Goal: Check status: Check status

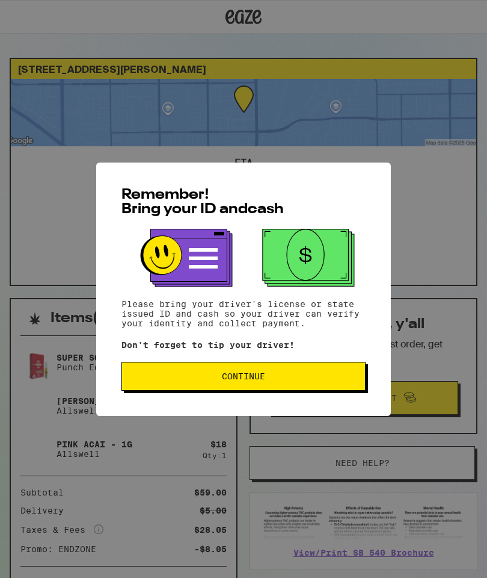
click at [245, 372] on button "Continue" at bounding box center [244, 376] width 244 height 29
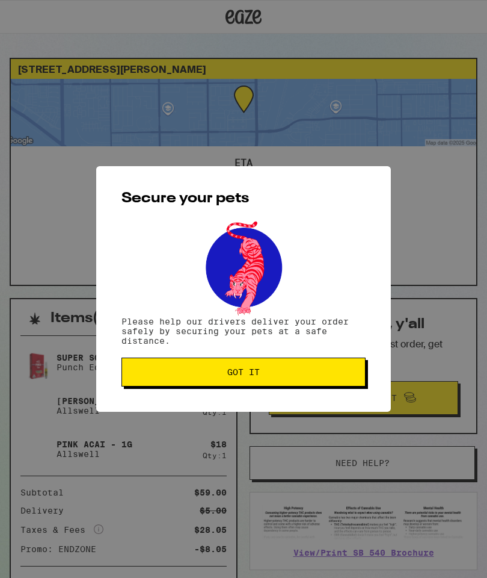
click at [249, 372] on span "Got it" at bounding box center [243, 372] width 32 height 8
click at [249, 372] on div "Secure your pets Please help our drivers deliver your order safely by securing …" at bounding box center [243, 289] width 487 height 578
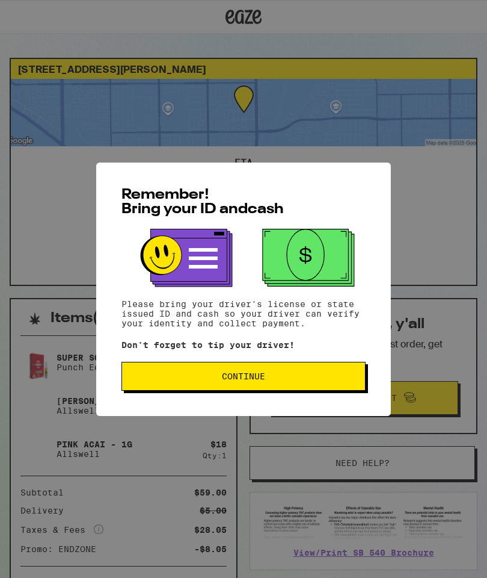
click at [273, 378] on span "Continue" at bounding box center [244, 376] width 224 height 8
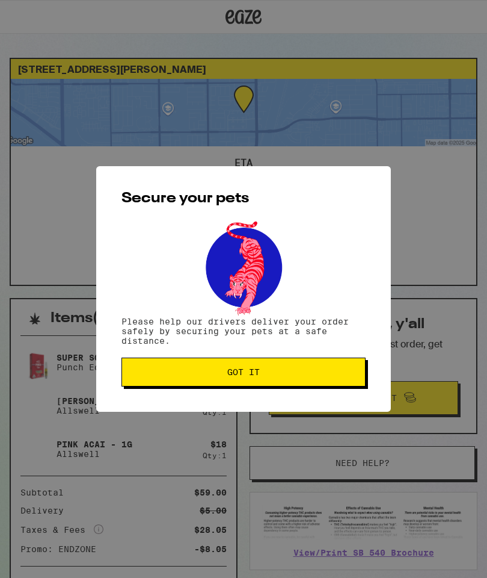
click at [279, 384] on button "Got it" at bounding box center [244, 371] width 244 height 29
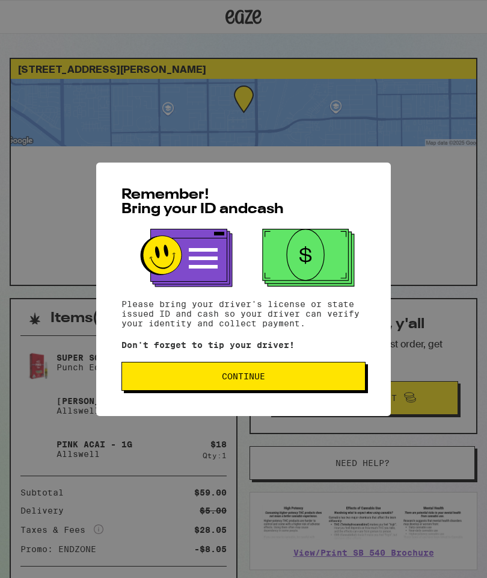
click at [323, 371] on button "Continue" at bounding box center [244, 376] width 244 height 29
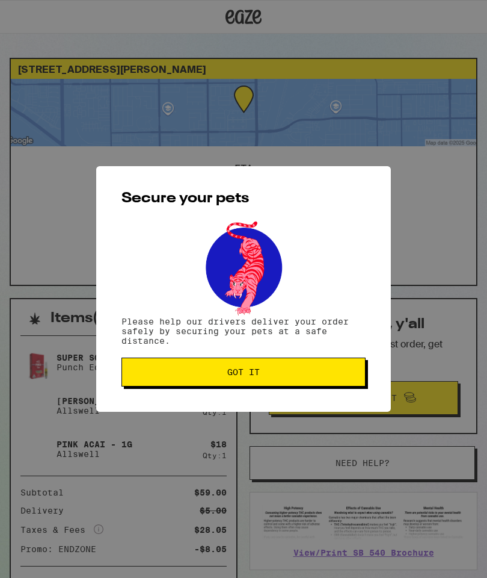
click at [319, 372] on span "Got it" at bounding box center [244, 372] width 224 height 8
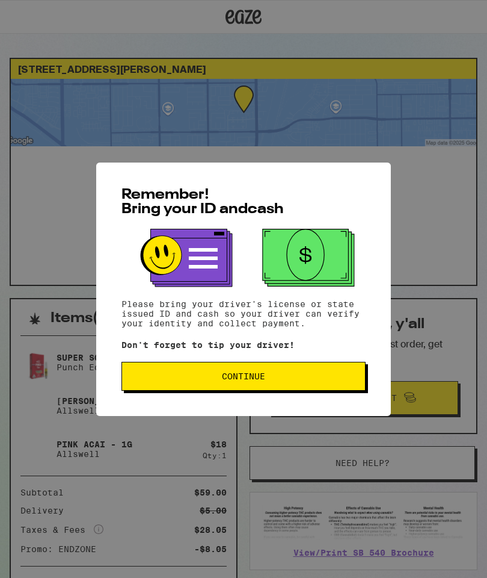
click at [324, 370] on button "Continue" at bounding box center [244, 376] width 244 height 29
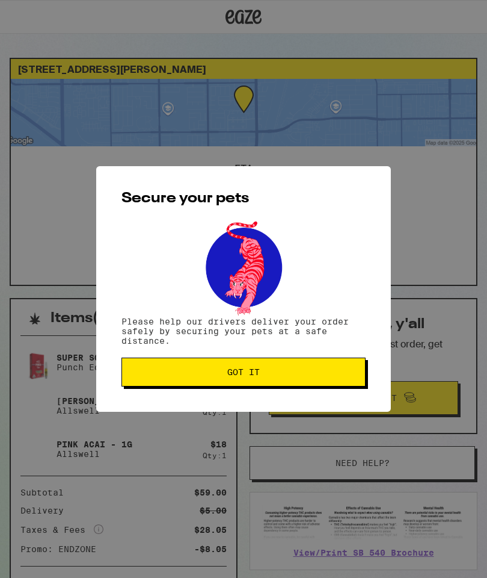
click at [326, 372] on span "Got it" at bounding box center [244, 372] width 224 height 8
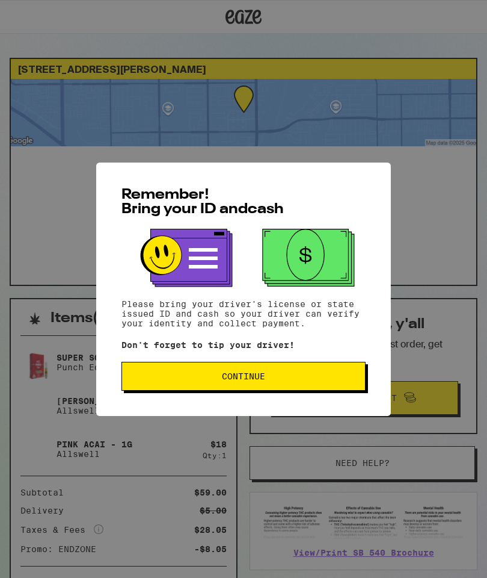
click at [329, 372] on button "Continue" at bounding box center [244, 376] width 244 height 29
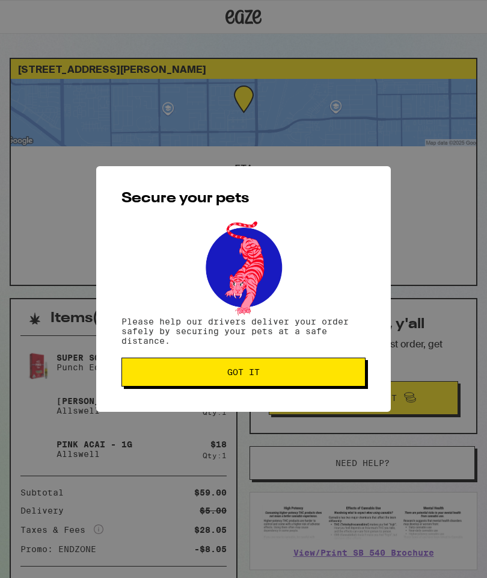
click at [330, 376] on span "Got it" at bounding box center [244, 372] width 224 height 8
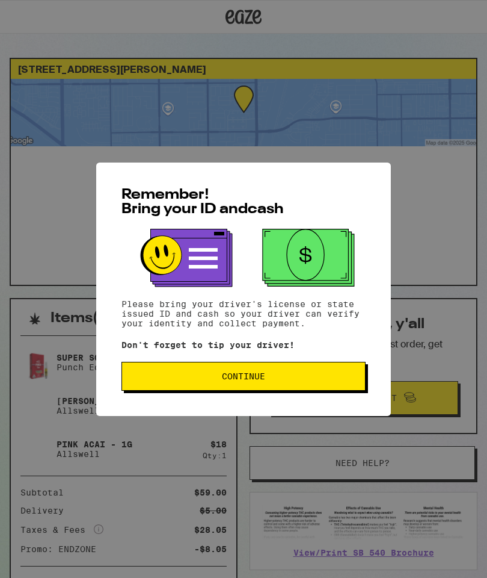
click at [338, 374] on button "Continue" at bounding box center [244, 376] width 244 height 29
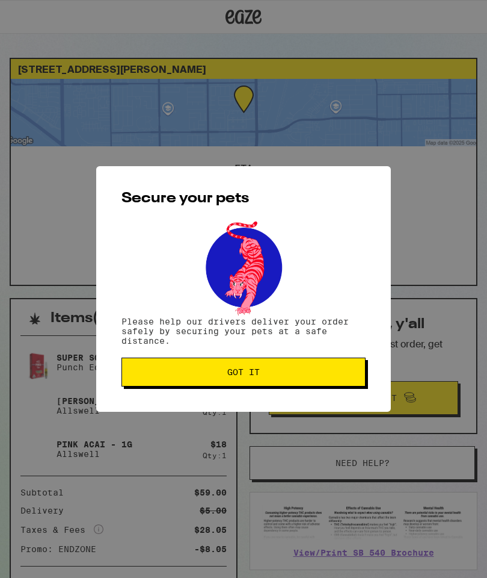
click at [338, 368] on button "Got it" at bounding box center [244, 371] width 244 height 29
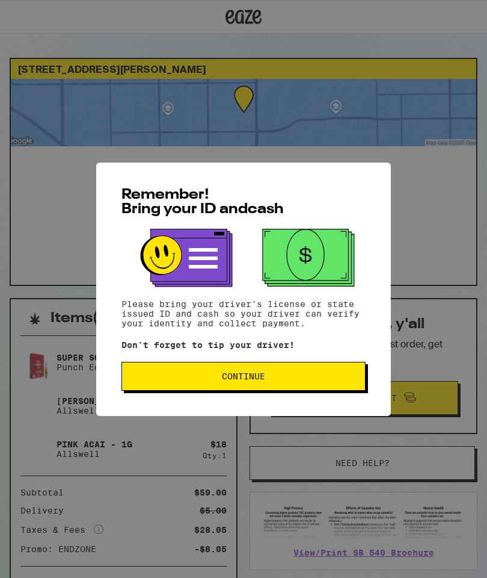
click at [295, 374] on button "Continue" at bounding box center [244, 376] width 244 height 29
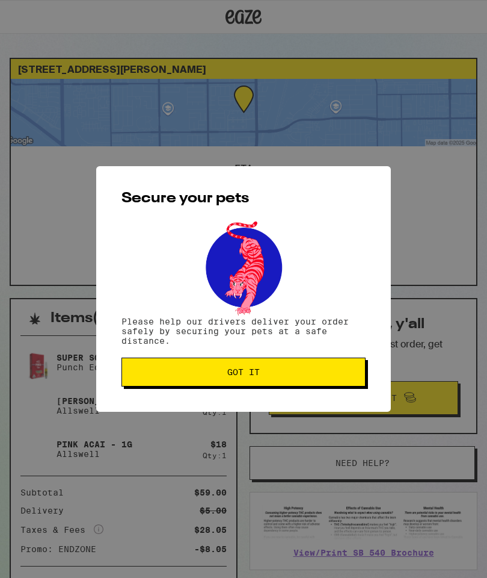
click at [288, 371] on span "Got it" at bounding box center [244, 372] width 224 height 8
click at [276, 376] on span "Got it" at bounding box center [244, 372] width 224 height 8
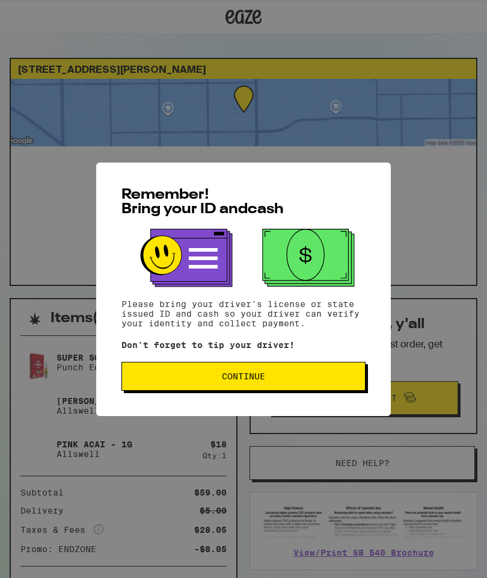
click at [317, 380] on span "Continue" at bounding box center [244, 376] width 224 height 8
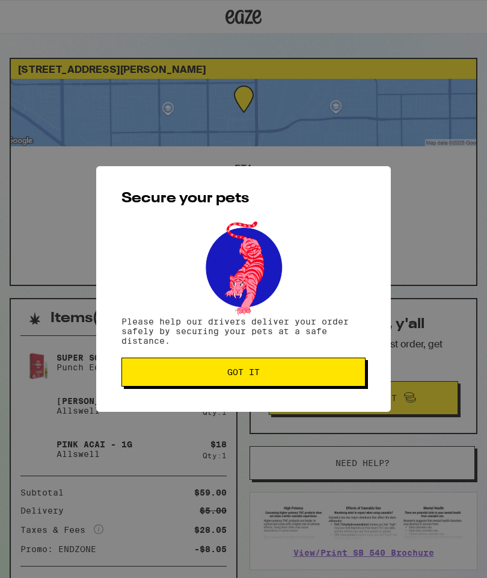
click at [334, 372] on span "Got it" at bounding box center [244, 372] width 224 height 8
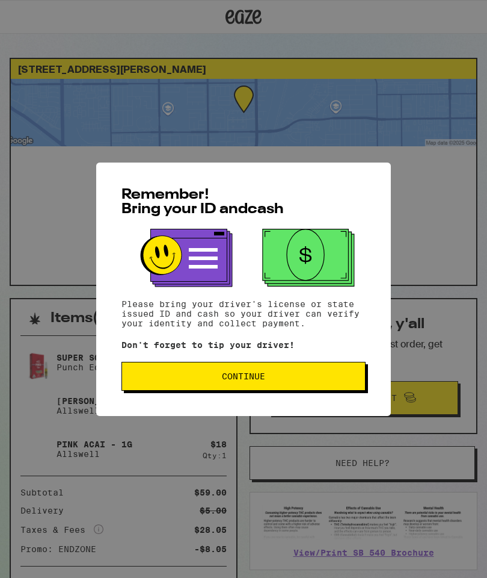
click at [318, 386] on button "Continue" at bounding box center [244, 376] width 244 height 29
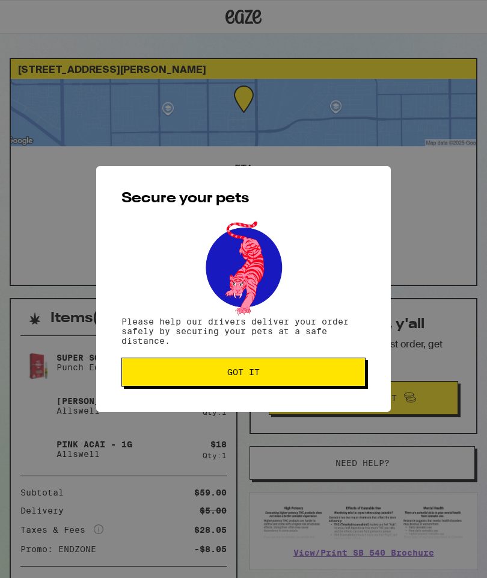
click at [324, 376] on span "Got it" at bounding box center [244, 372] width 224 height 8
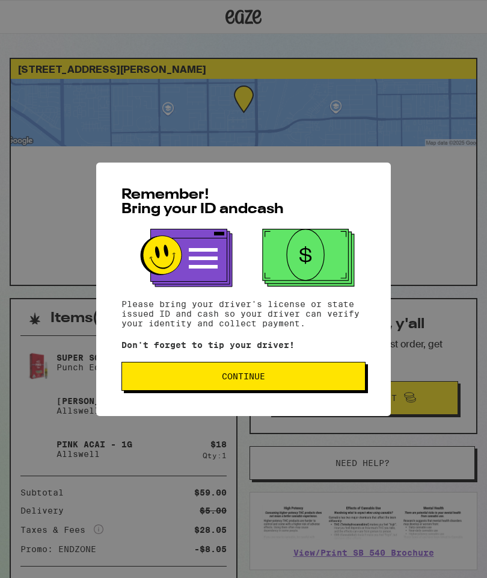
click at [281, 379] on span "Continue" at bounding box center [244, 376] width 224 height 8
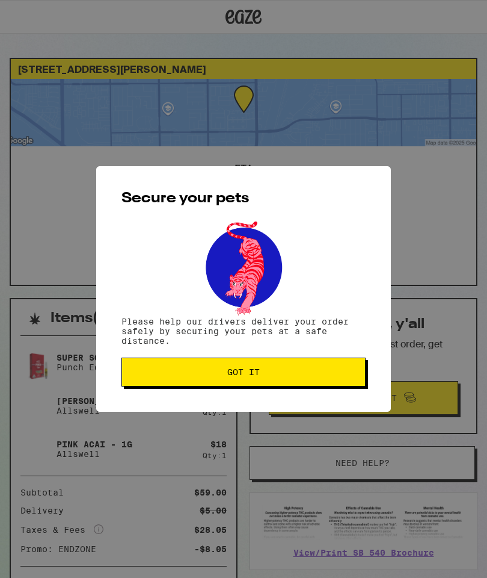
click at [286, 376] on span "Got it" at bounding box center [244, 372] width 224 height 8
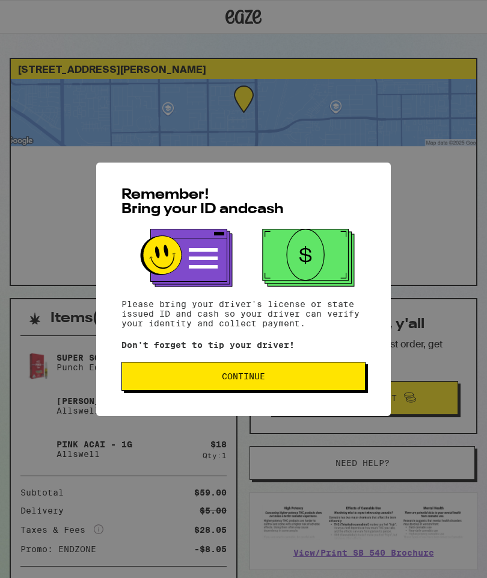
click at [350, 380] on span "Continue" at bounding box center [244, 376] width 224 height 8
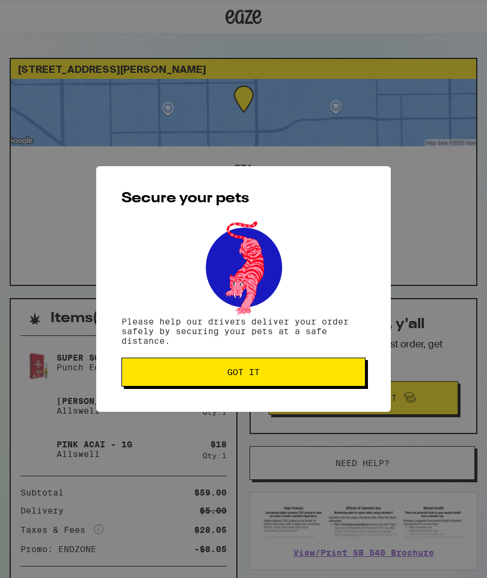
click at [349, 376] on span "Got it" at bounding box center [244, 372] width 224 height 8
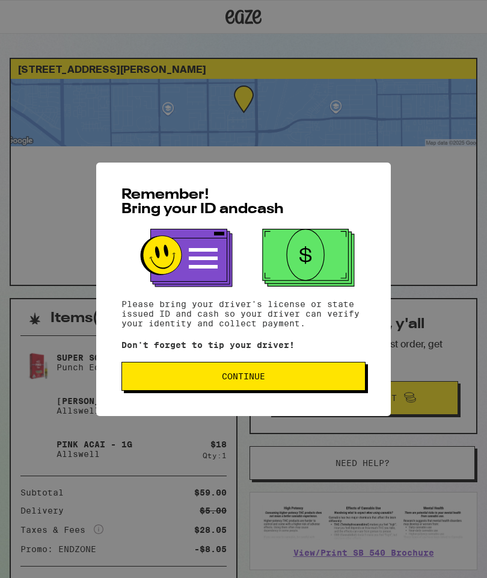
click at [333, 366] on button "Continue" at bounding box center [244, 376] width 244 height 29
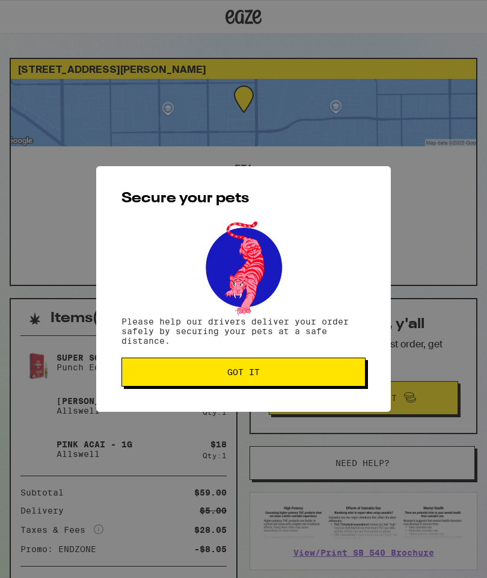
click at [338, 374] on span "Got it" at bounding box center [244, 372] width 224 height 8
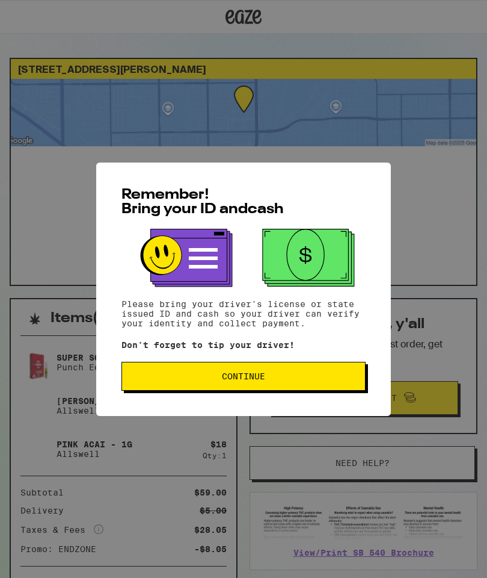
click at [341, 384] on button "Continue" at bounding box center [244, 376] width 244 height 29
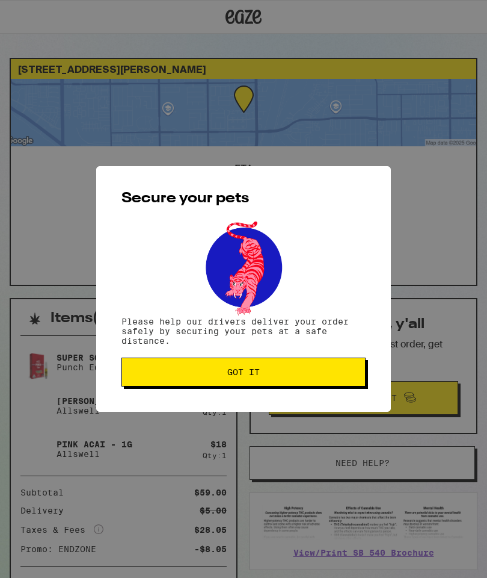
click at [343, 381] on button "Got it" at bounding box center [244, 371] width 244 height 29
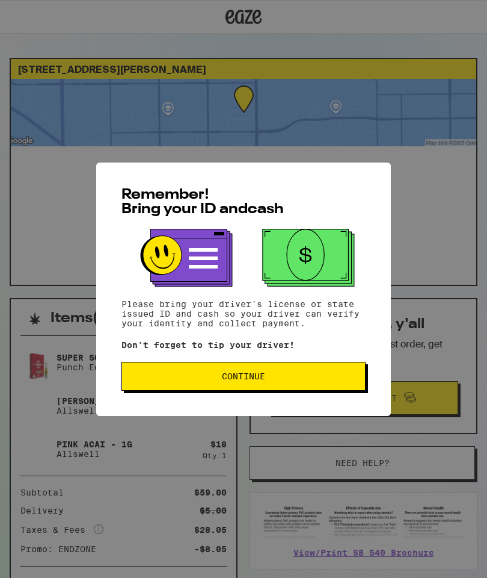
click at [307, 378] on span "Continue" at bounding box center [244, 376] width 224 height 8
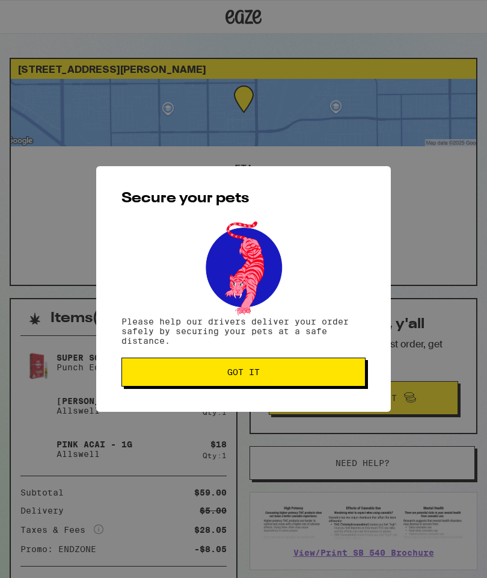
click at [309, 376] on span "Got it" at bounding box center [244, 372] width 224 height 8
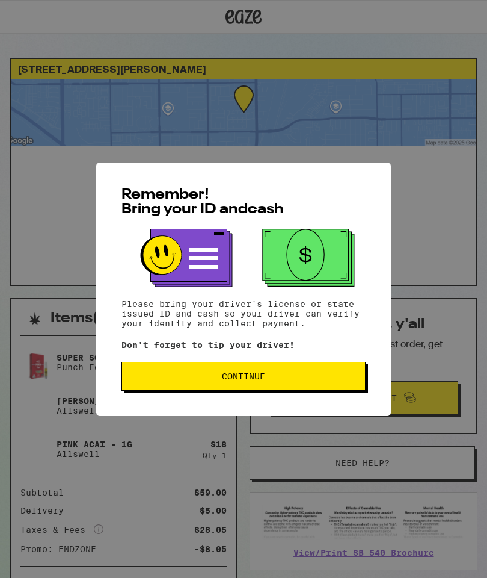
click at [335, 387] on button "Continue" at bounding box center [244, 376] width 244 height 29
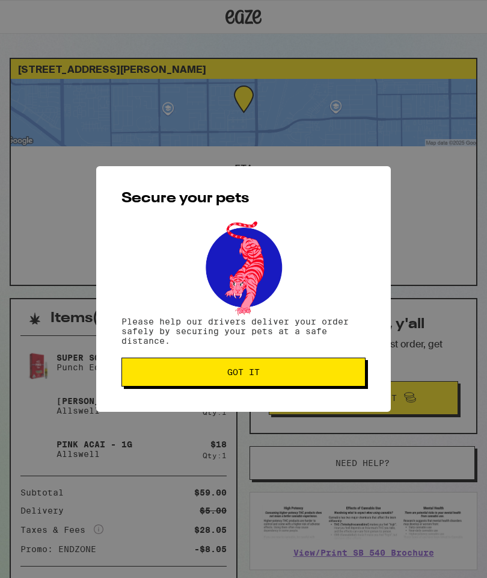
click at [297, 371] on span "Got it" at bounding box center [244, 372] width 224 height 8
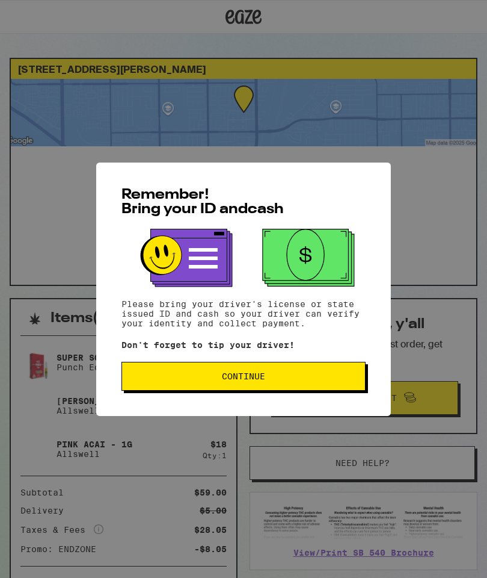
click at [340, 380] on span "Continue" at bounding box center [244, 376] width 224 height 8
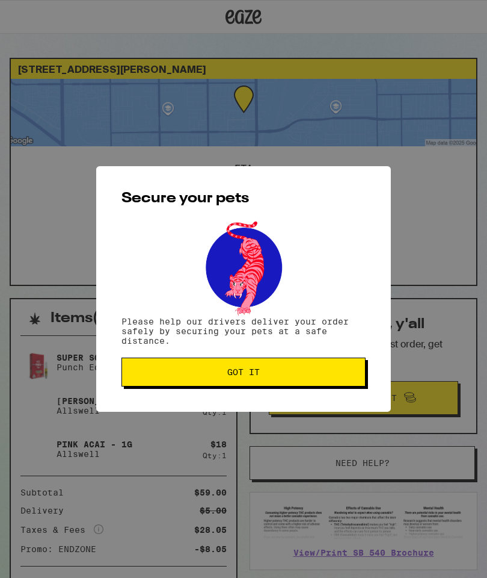
click at [338, 375] on span "Got it" at bounding box center [244, 372] width 224 height 8
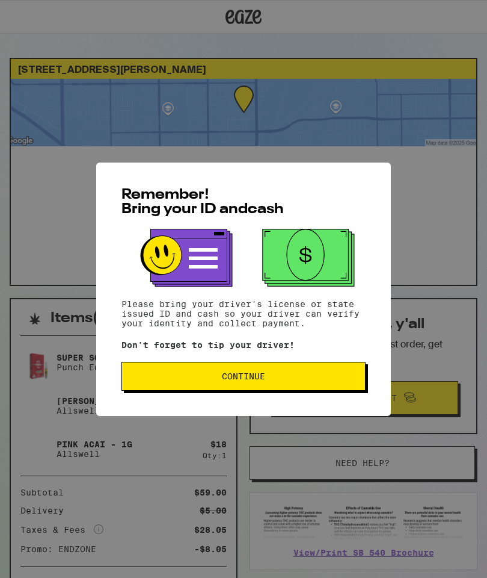
click at [338, 405] on div "Remember! Bring your ID and cash Please bring your driver's license or state is…" at bounding box center [243, 288] width 295 height 253
click at [333, 380] on span "Continue" at bounding box center [244, 376] width 224 height 8
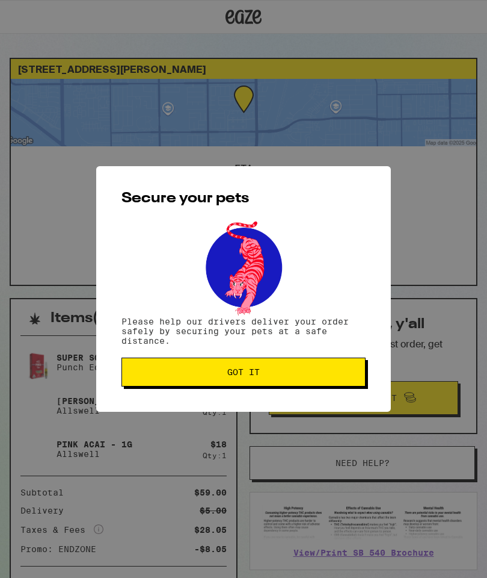
click at [335, 375] on span "Got it" at bounding box center [244, 372] width 224 height 8
